Goal: Information Seeking & Learning: Learn about a topic

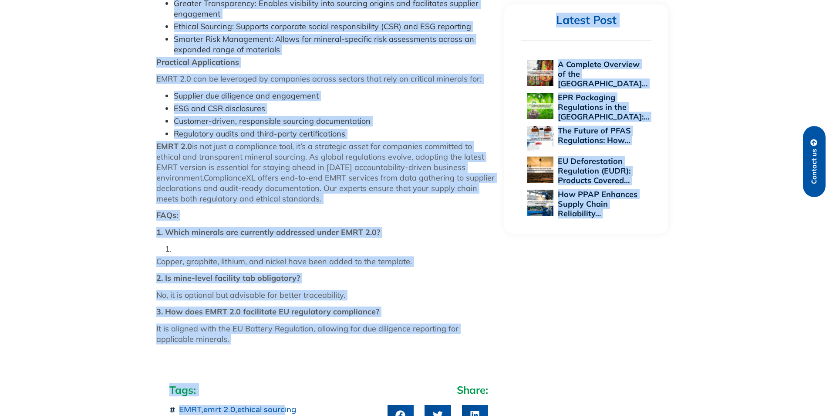
scroll to position [955, 0]
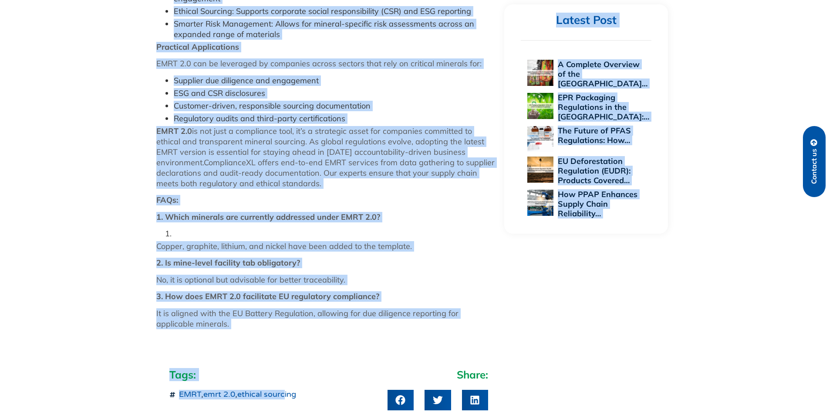
drag, startPoint x: 156, startPoint y: 160, endPoint x: 290, endPoint y: 329, distance: 215.3
drag, startPoint x: 290, startPoint y: 329, endPoint x: 356, endPoint y: 324, distance: 66.5
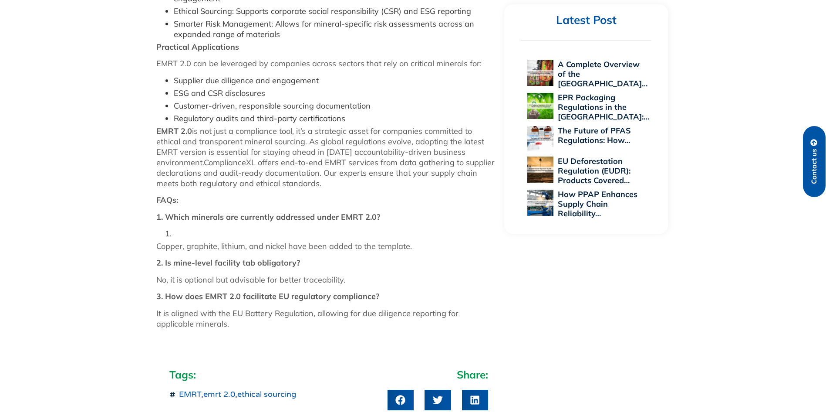
drag, startPoint x: 166, startPoint y: 285, endPoint x: 328, endPoint y: 315, distance: 165.3
drag, startPoint x: 165, startPoint y: 204, endPoint x: 156, endPoint y: 196, distance: 11.7
click at [164, 212] on strong "1. Which minerals are currently addressed under EMRT 2.0?" at bounding box center [268, 217] width 224 height 10
drag, startPoint x: 157, startPoint y: 188, endPoint x: 253, endPoint y: 317, distance: 161.0
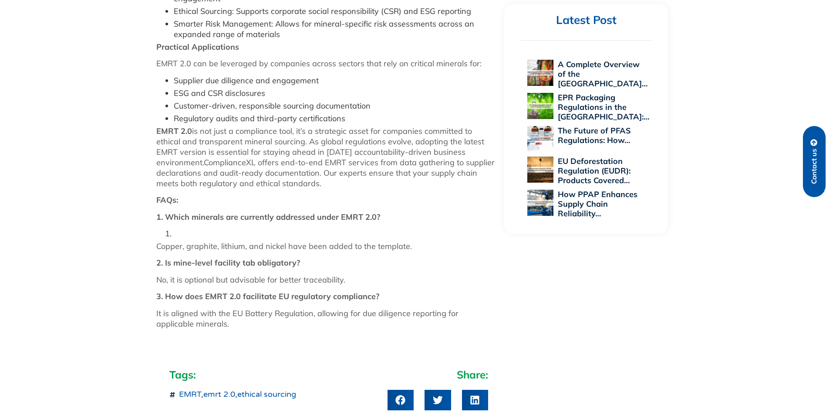
drag, startPoint x: 253, startPoint y: 317, endPoint x: 213, endPoint y: 231, distance: 94.5
copy div "FAQs: 1. Which minerals are currently addressed under EMRT 2.0? Copper, graphit…"
click at [477, 241] on p "Copper, graphite, lithium, and nickel have been added to the template." at bounding box center [326, 246] width 340 height 10
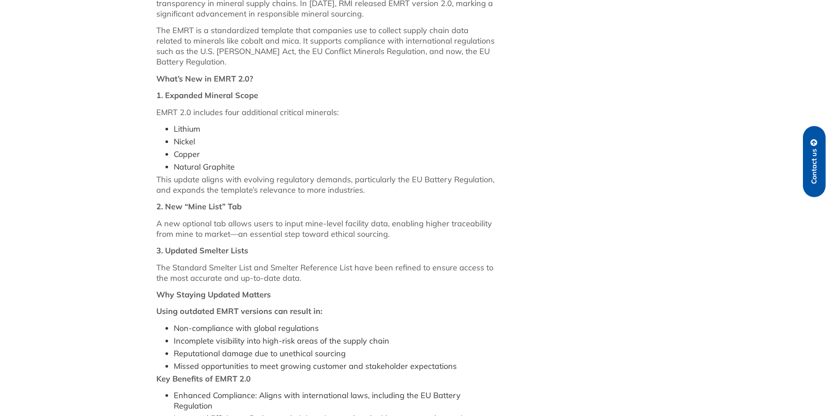
scroll to position [230, 0]
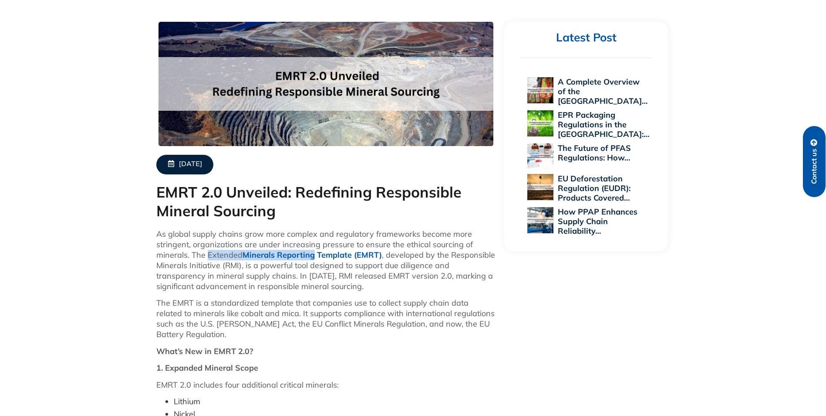
drag, startPoint x: 206, startPoint y: 254, endPoint x: 313, endPoint y: 258, distance: 107.3
click at [313, 258] on p "As global supply chains grow more complex and regulatory frameworks become more…" at bounding box center [326, 260] width 340 height 63
copy p "Extended Minerals Reporting"
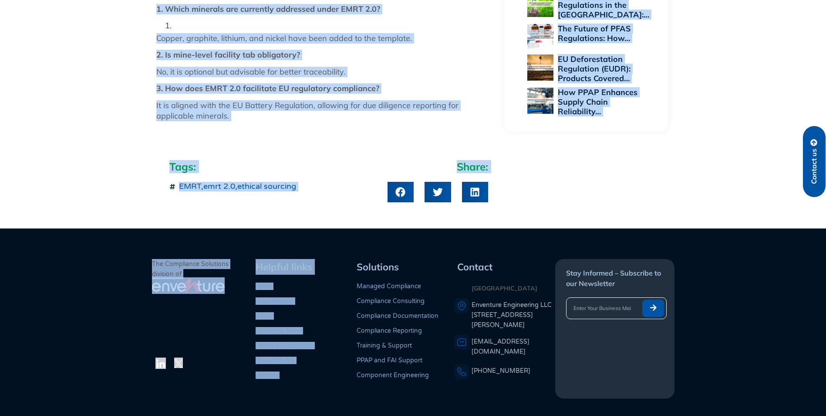
scroll to position [1167, 0]
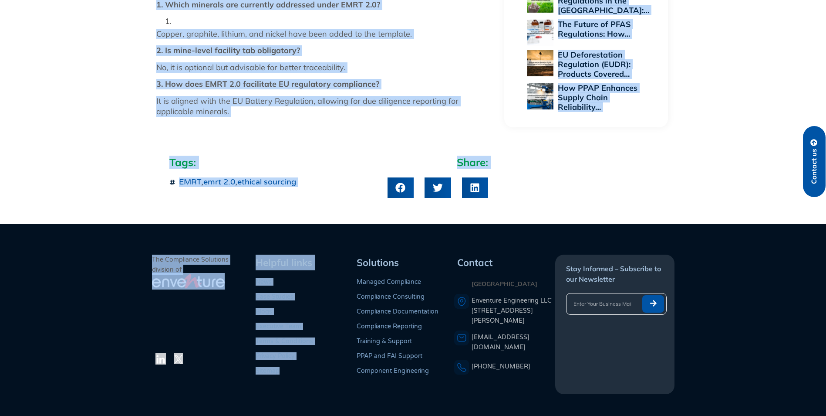
drag, startPoint x: 158, startPoint y: 12, endPoint x: 292, endPoint y: 106, distance: 164.2
copy div "LORE 4.1 Ipsumdol: Sitametcon Adipiscinge Seddoei Temporin Ut labore etdolo mag…"
click at [313, 159] on div "Tags: EMRT , emrt 2.0 , ethical sourcing" at bounding box center [274, 176] width 219 height 51
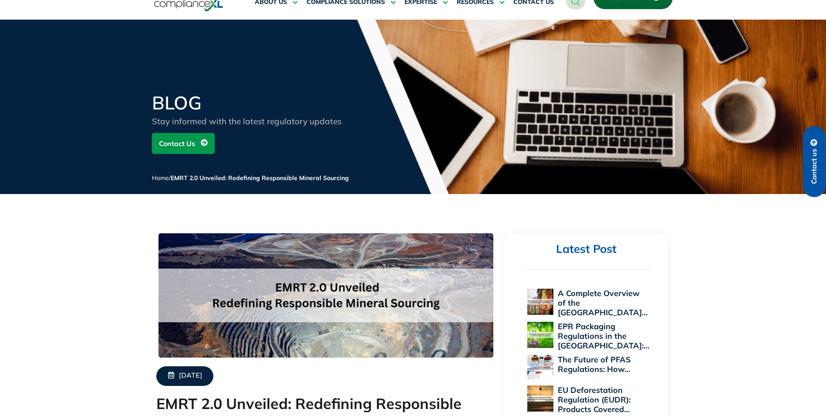
scroll to position [0, 0]
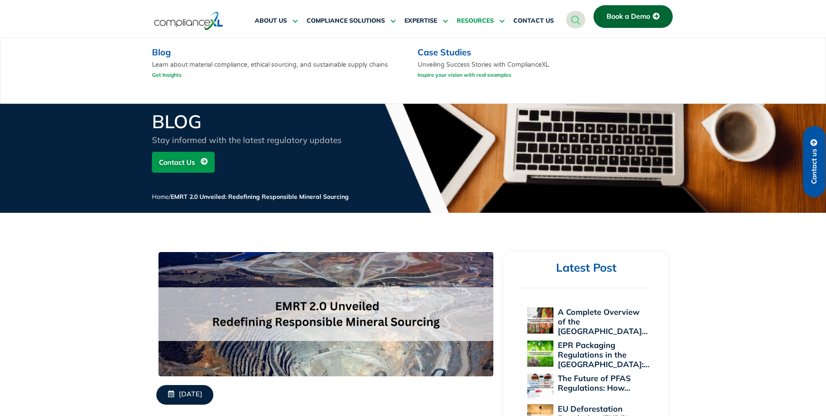
click at [477, 19] on span "RESOURCES" at bounding box center [475, 21] width 37 height 8
